Goal: Task Accomplishment & Management: Manage account settings

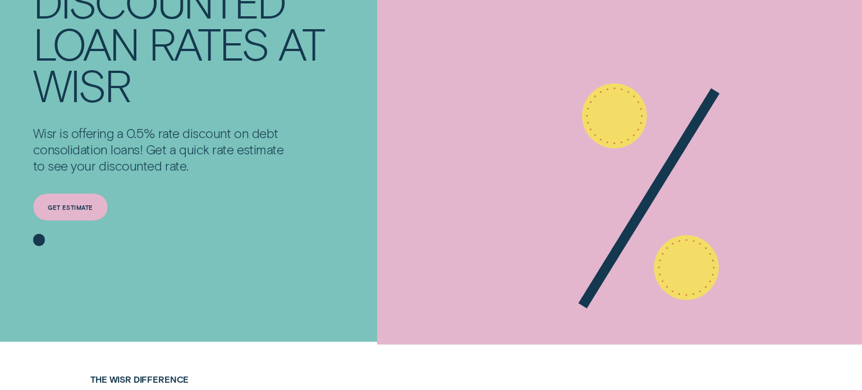
click at [83, 199] on div "Get estimate" at bounding box center [70, 207] width 75 height 27
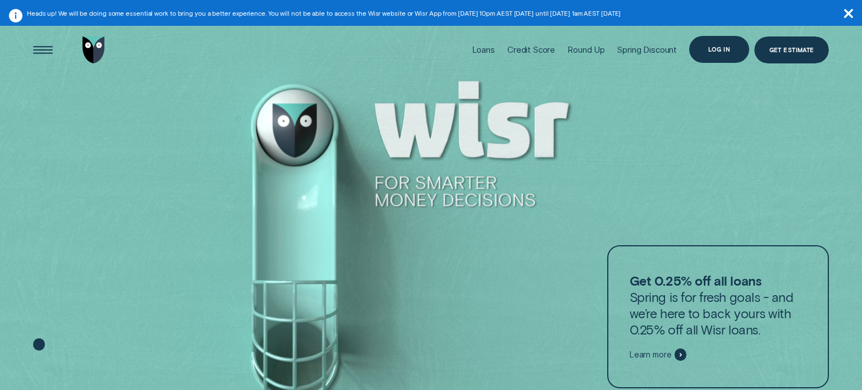
click at [720, 43] on div "Log in" at bounding box center [719, 49] width 60 height 27
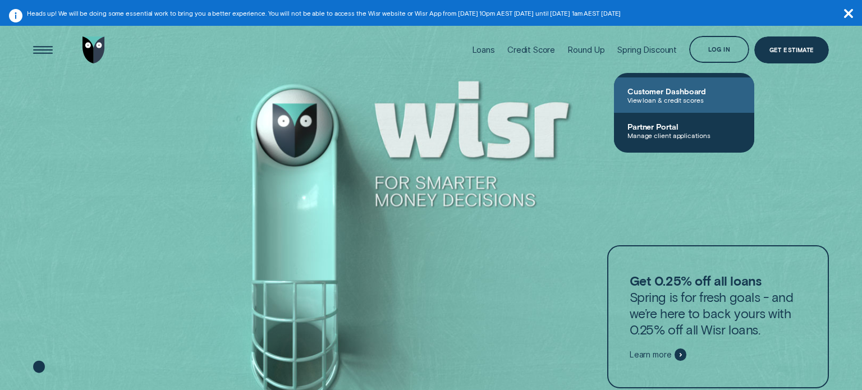
click at [682, 86] on span "Customer Dashboard" at bounding box center [684, 91] width 113 height 10
